Goal: Task Accomplishment & Management: Manage account settings

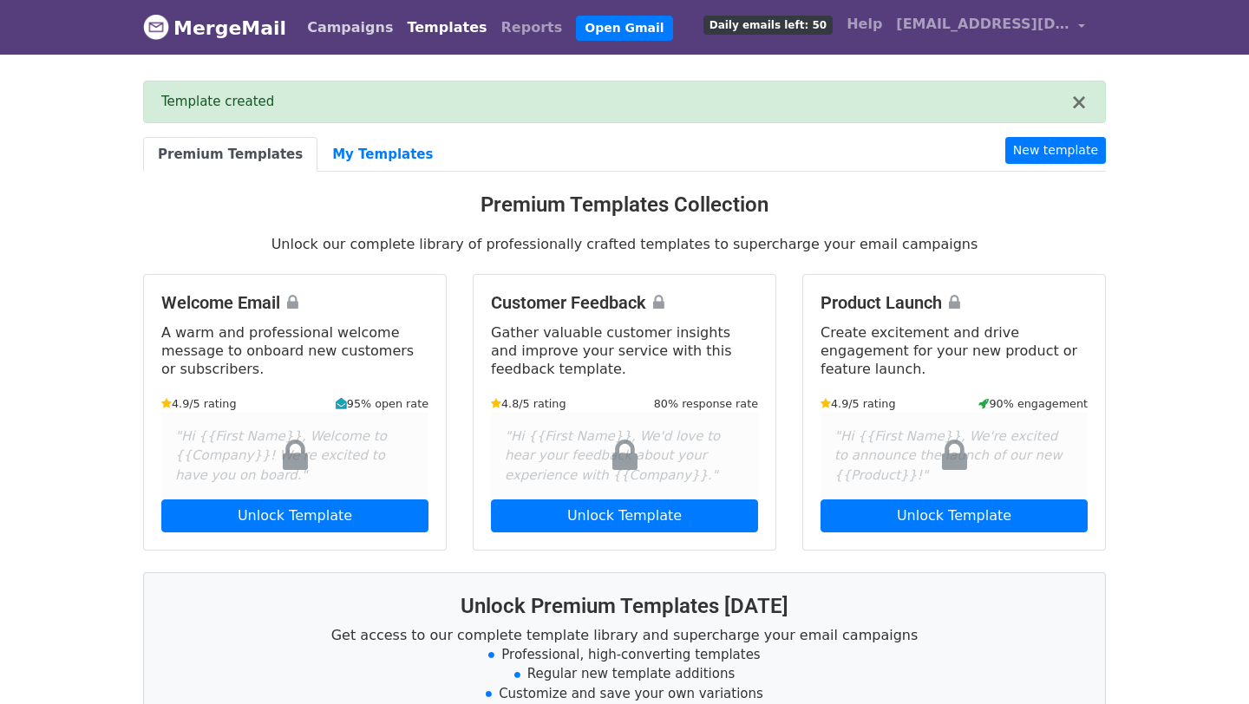
click at [356, 36] on link "Campaigns" at bounding box center [350, 27] width 100 height 35
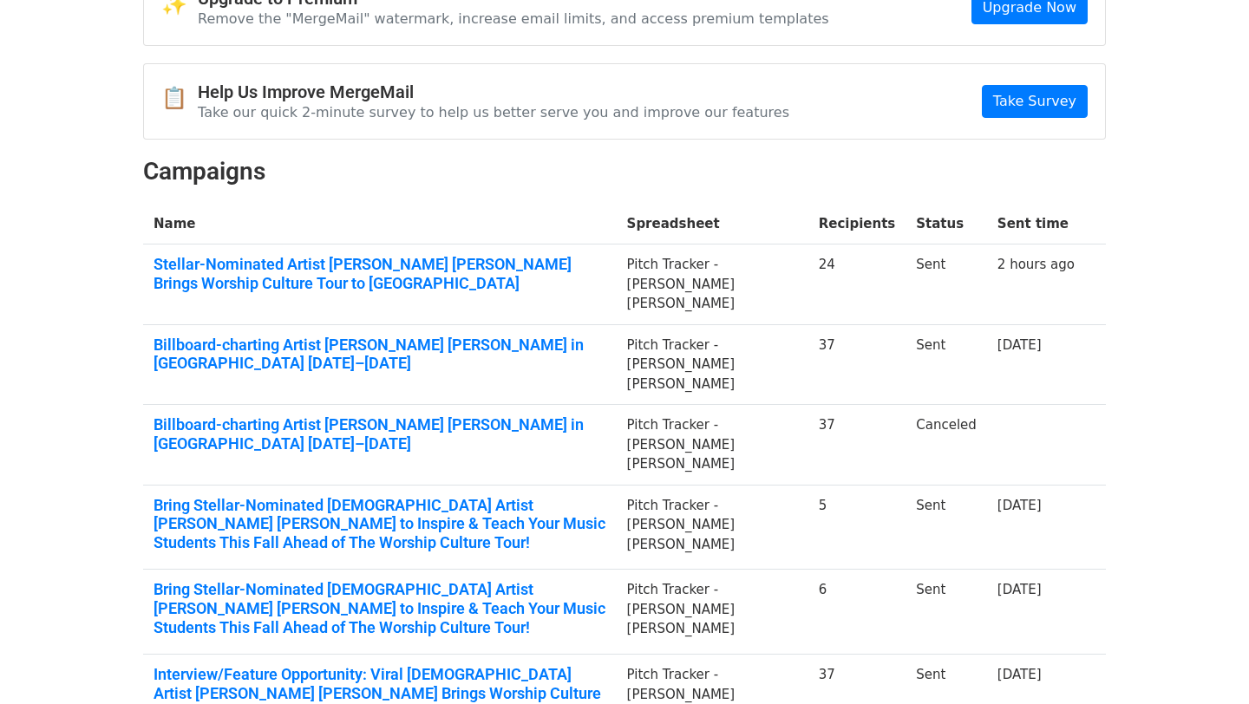
scroll to position [109, 0]
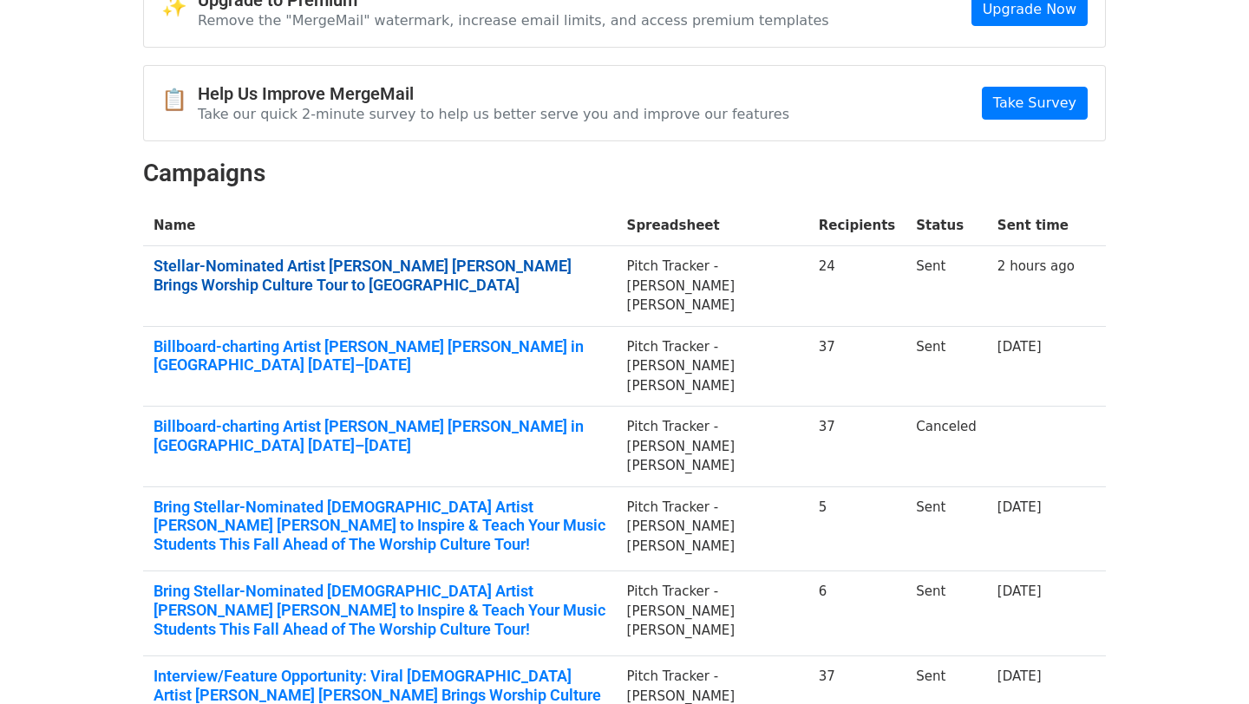
click at [606, 259] on link "Stellar-Nominated Artist Jordan G. Welch Brings Worship Culture Tour to Atlanta" at bounding box center [379, 275] width 453 height 37
